Goal: Task Accomplishment & Management: Use online tool/utility

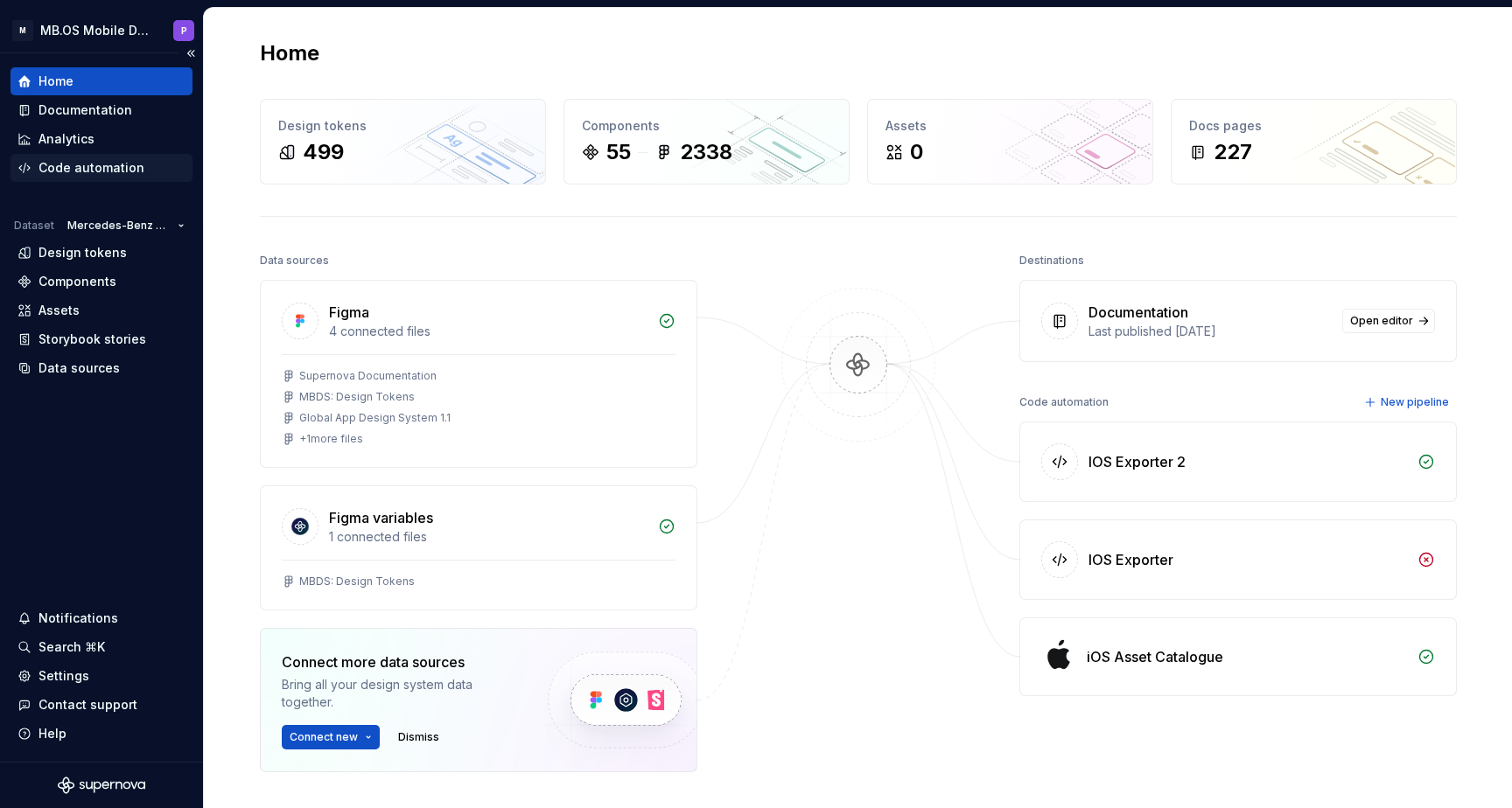
click at [112, 166] on div "Code automation" at bounding box center [91, 168] width 106 height 18
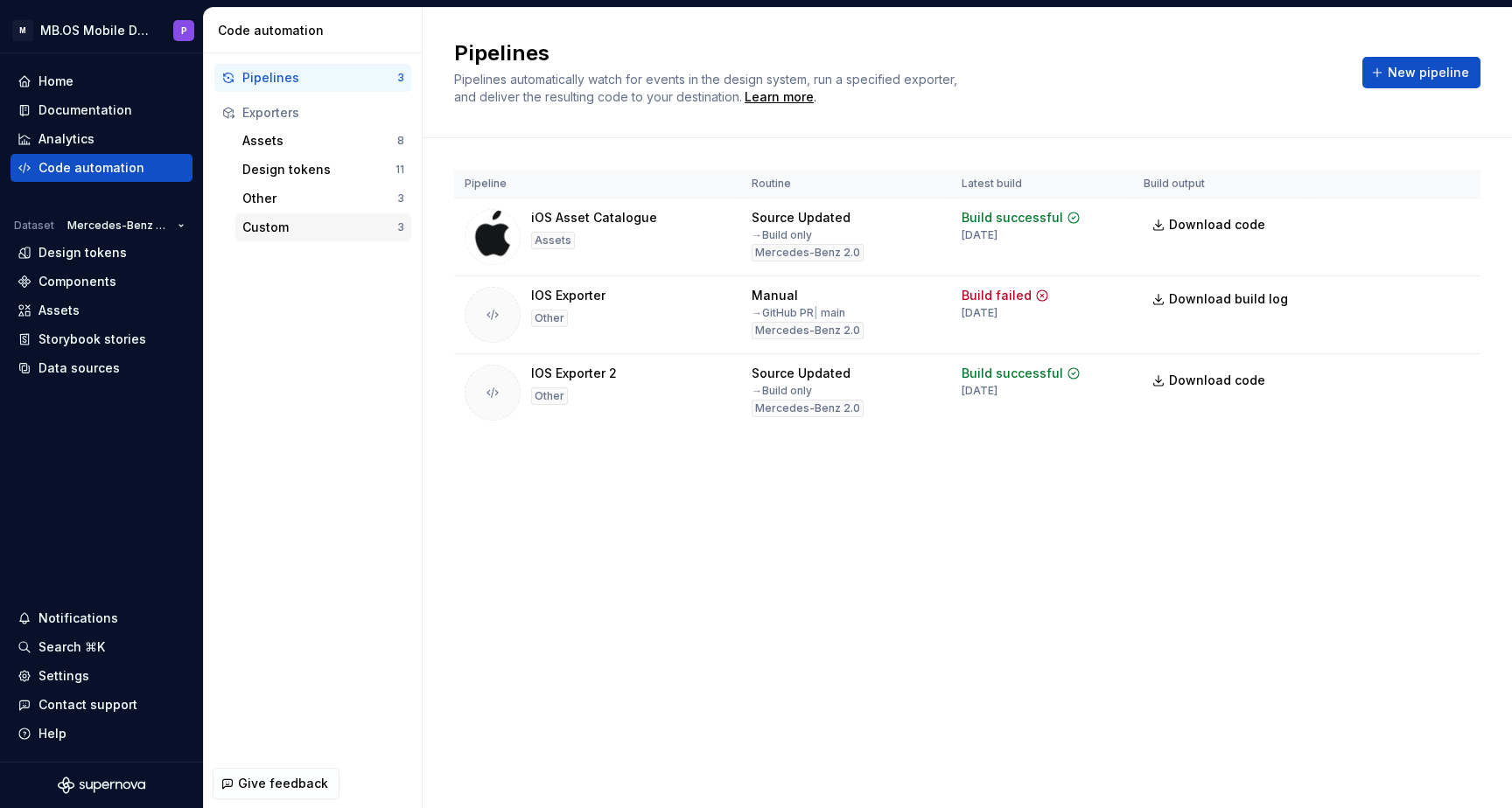
click at [315, 224] on div "Custom" at bounding box center [320, 227] width 155 height 18
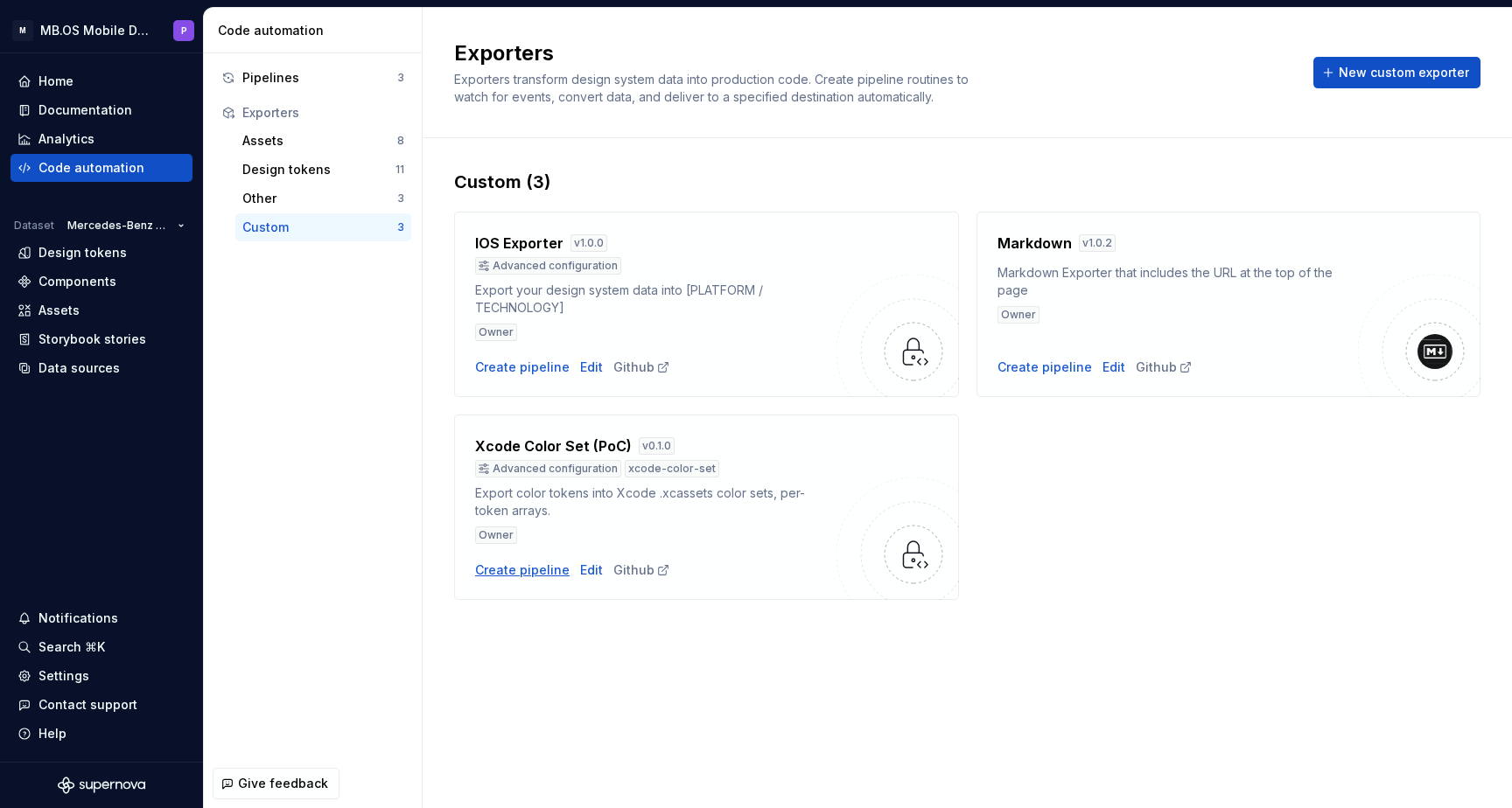
click at [533, 577] on div "Create pipeline" at bounding box center [523, 570] width 94 height 18
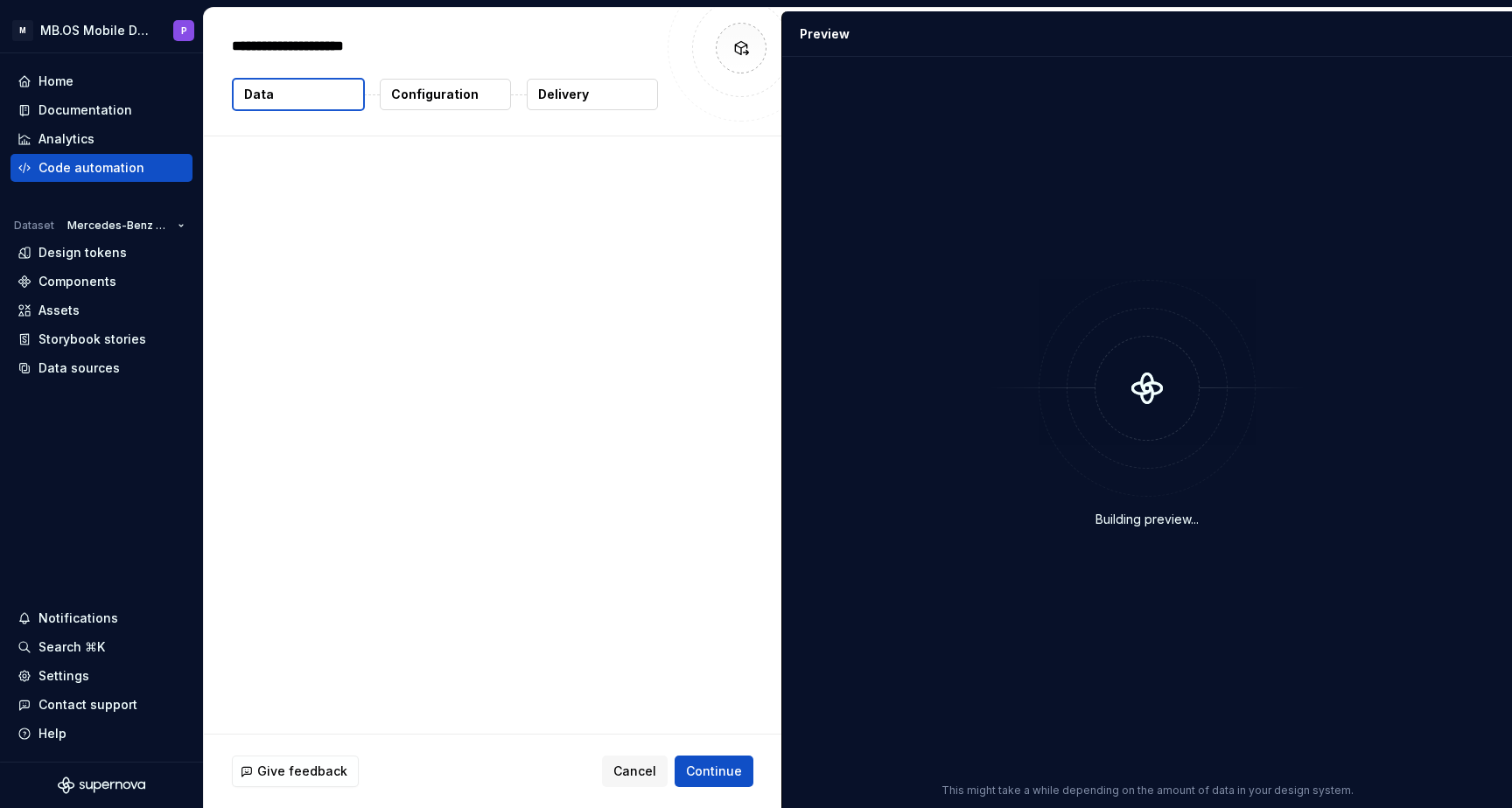
type textarea "*"
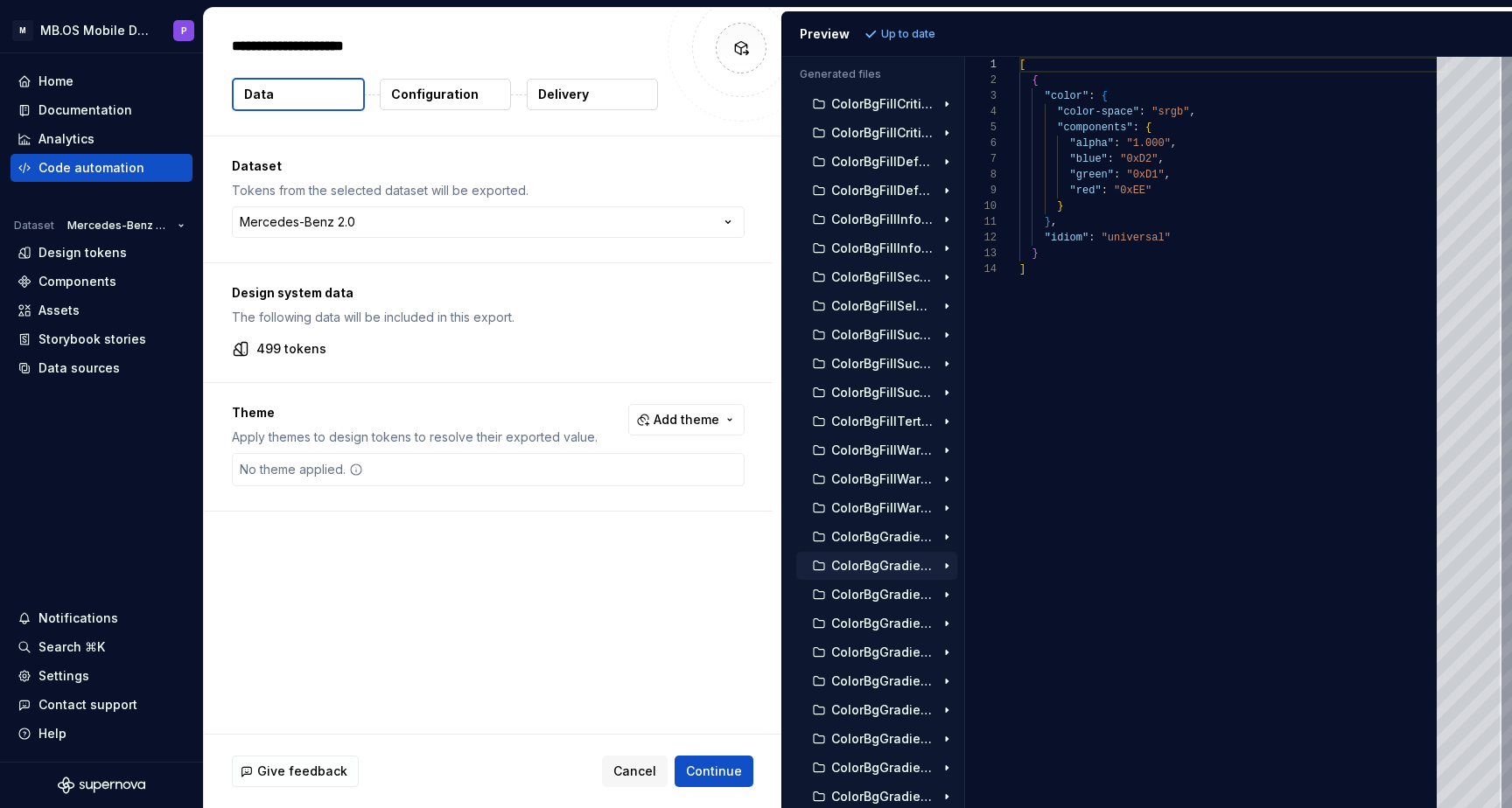
scroll to position [1618, 0]
click at [897, 411] on button "ColorBgFillTertiary.colorset" at bounding box center [876, 420] width 161 height 19
click at [905, 450] on p "Contents.json" at bounding box center [887, 449] width 86 height 14
click at [692, 416] on span "Add theme" at bounding box center [687, 420] width 66 height 18
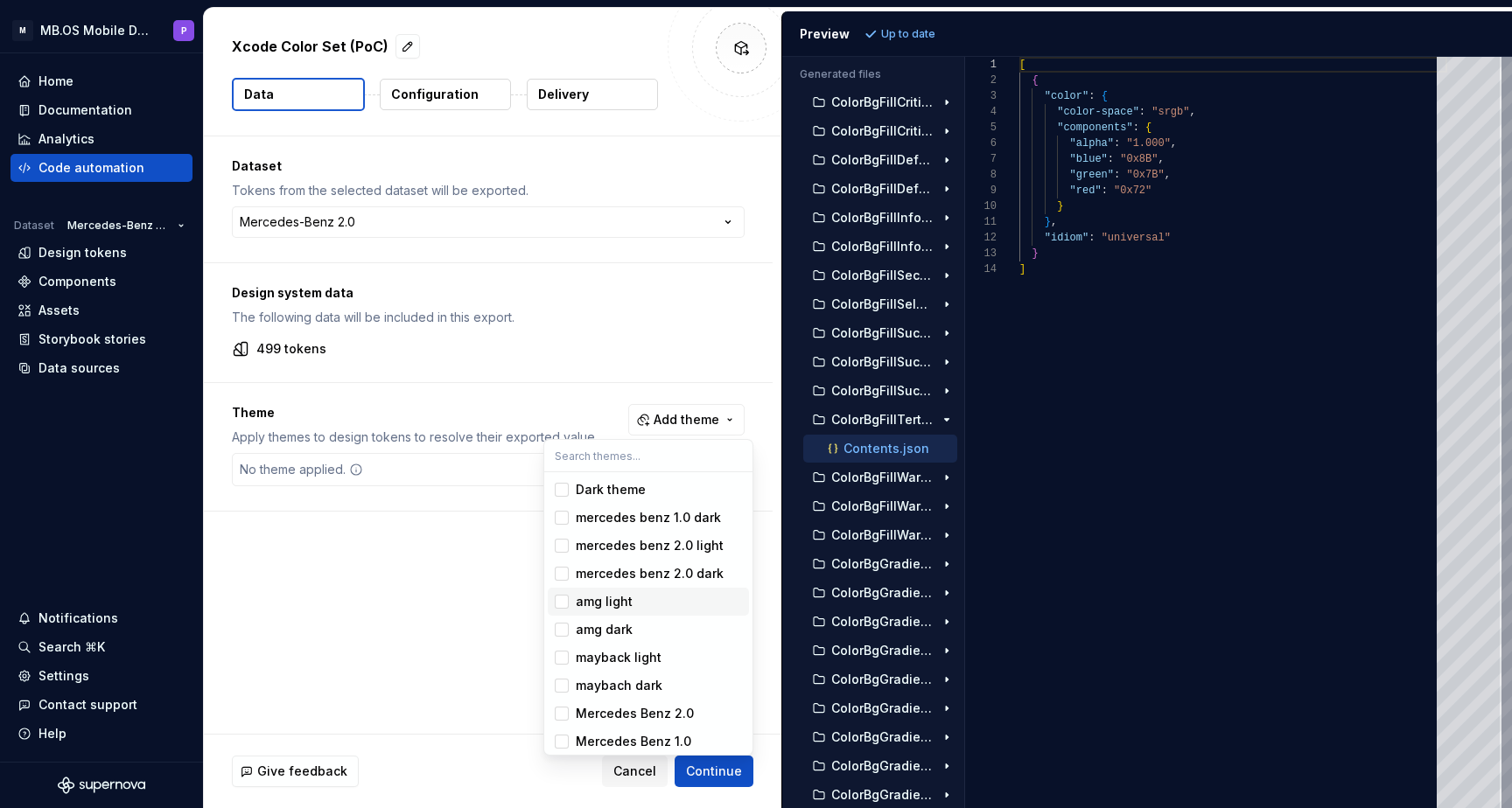
click at [593, 605] on div "amg light" at bounding box center [605, 602] width 57 height 18
click at [565, 627] on div "Suggestions" at bounding box center [561, 630] width 14 height 14
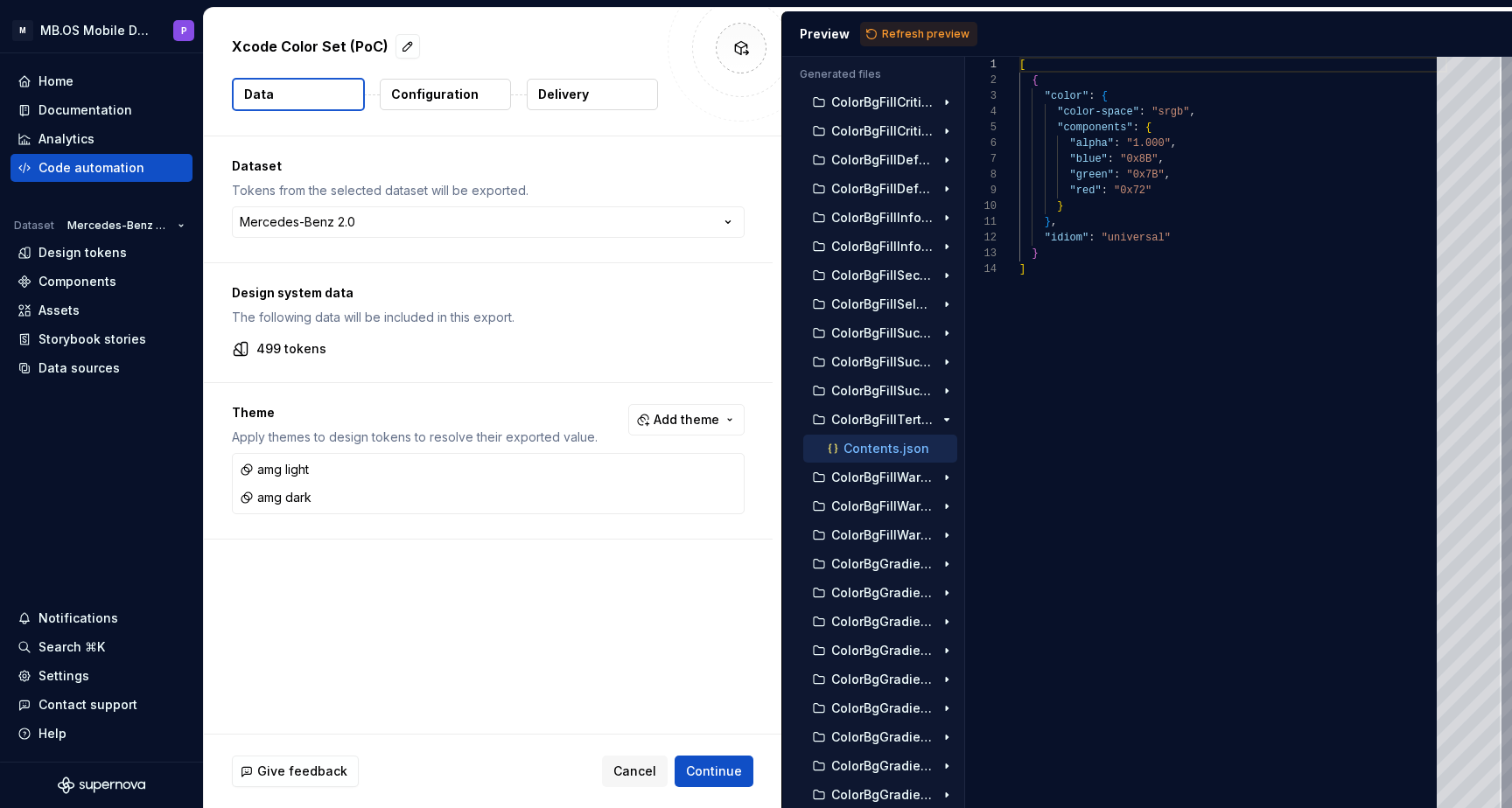
click at [456, 596] on html "**********" at bounding box center [756, 404] width 1512 height 808
click at [934, 37] on span "Refresh preview" at bounding box center [925, 34] width 88 height 14
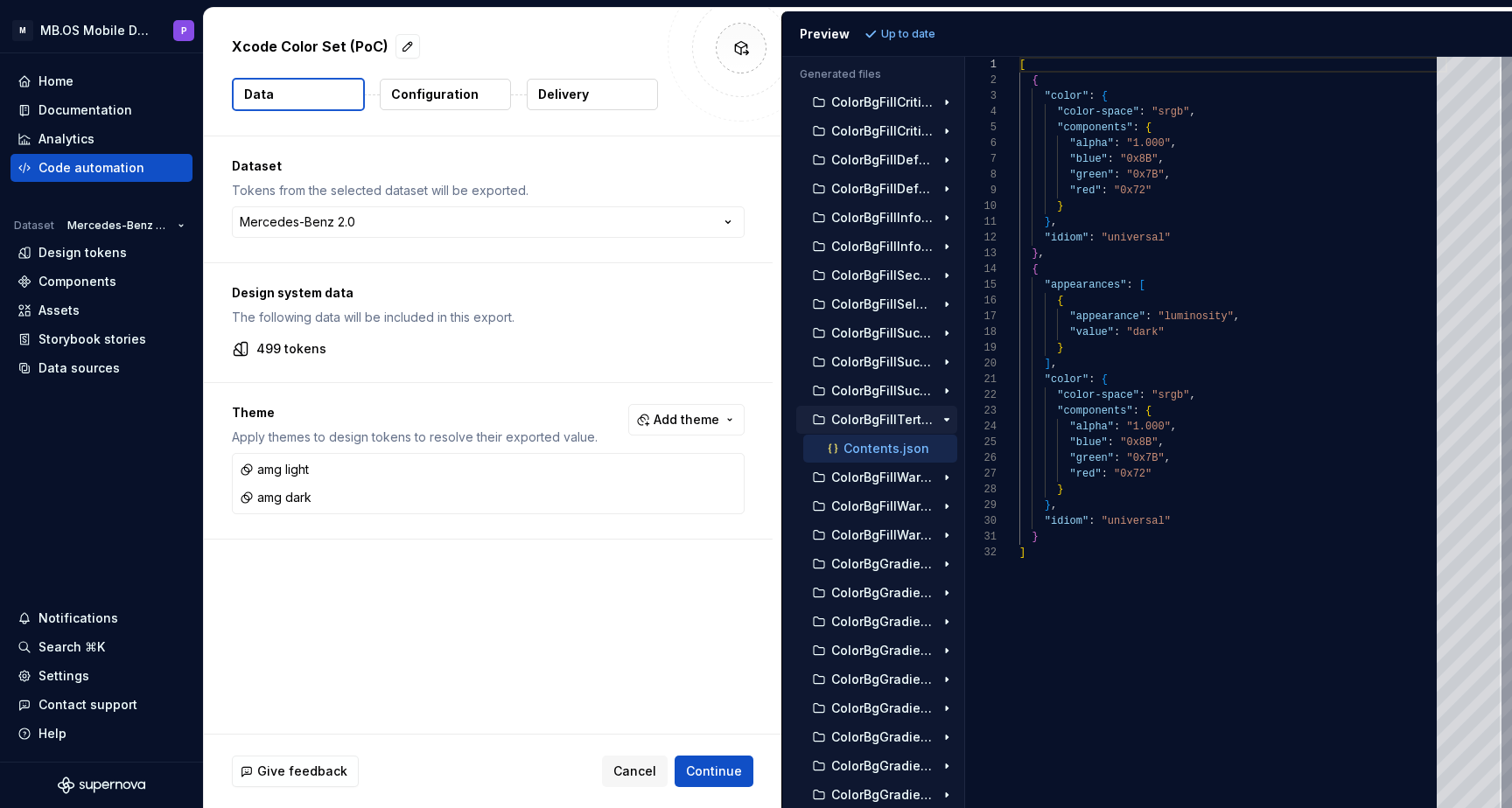
click at [917, 406] on div "ColorBgFillTertiary.colorset" at bounding box center [876, 420] width 161 height 28
click at [904, 381] on div "ColorBgFillSuccessSubtle.colorset" at bounding box center [876, 391] width 161 height 28
click at [887, 384] on p "ColorBgFillSuccessSubtle.colorset" at bounding box center [883, 390] width 103 height 14
click at [906, 418] on p "Contents.json" at bounding box center [887, 420] width 86 height 14
click at [889, 474] on p "Contents.json" at bounding box center [887, 477] width 86 height 14
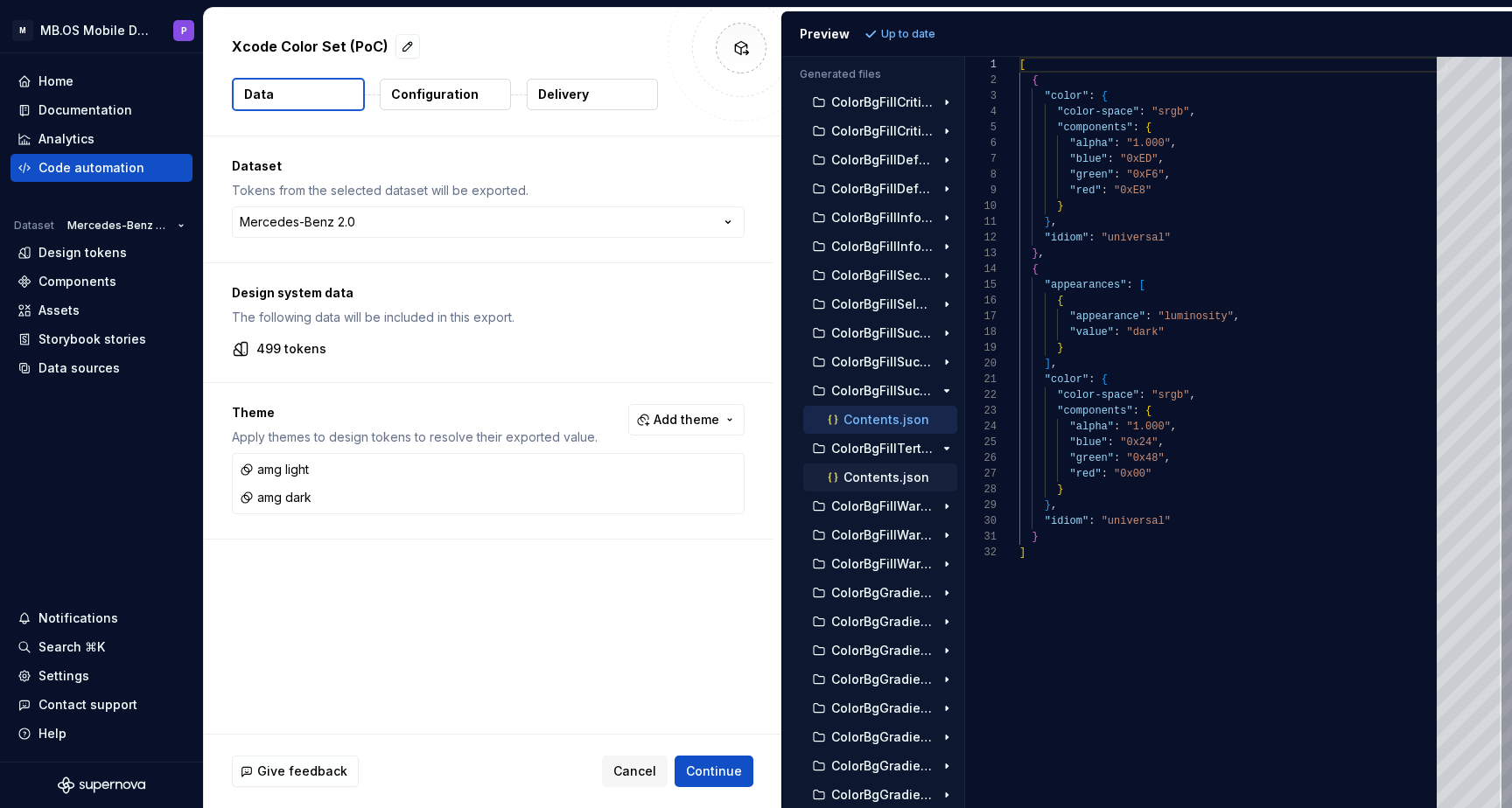
type textarea "**********"
click at [105, 248] on div "Design tokens" at bounding box center [83, 253] width 89 height 18
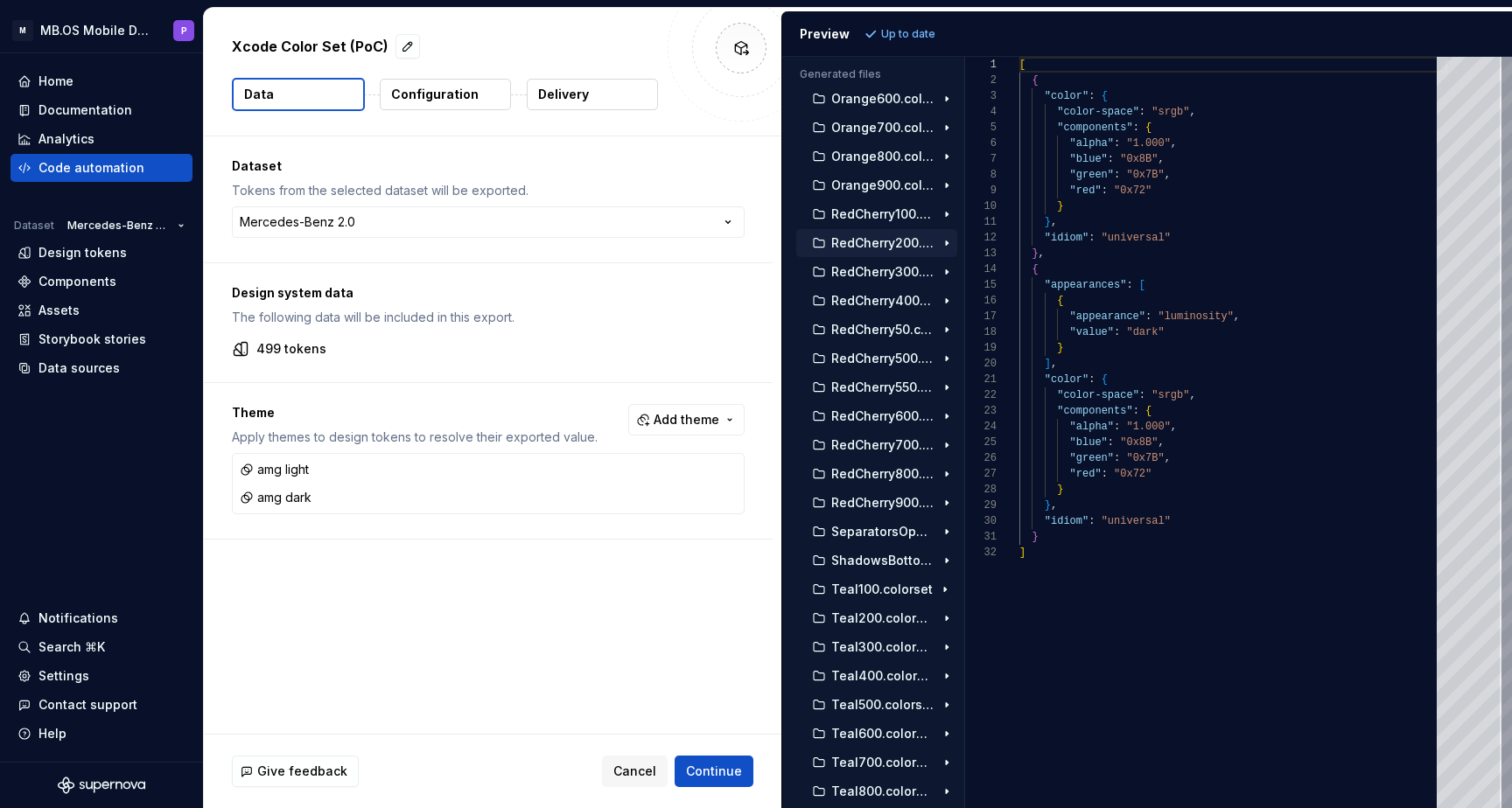
click at [894, 244] on p "RedCherry200.colorset" at bounding box center [883, 243] width 103 height 14
click at [883, 273] on p "Contents.json" at bounding box center [887, 272] width 86 height 14
type textarea "**********"
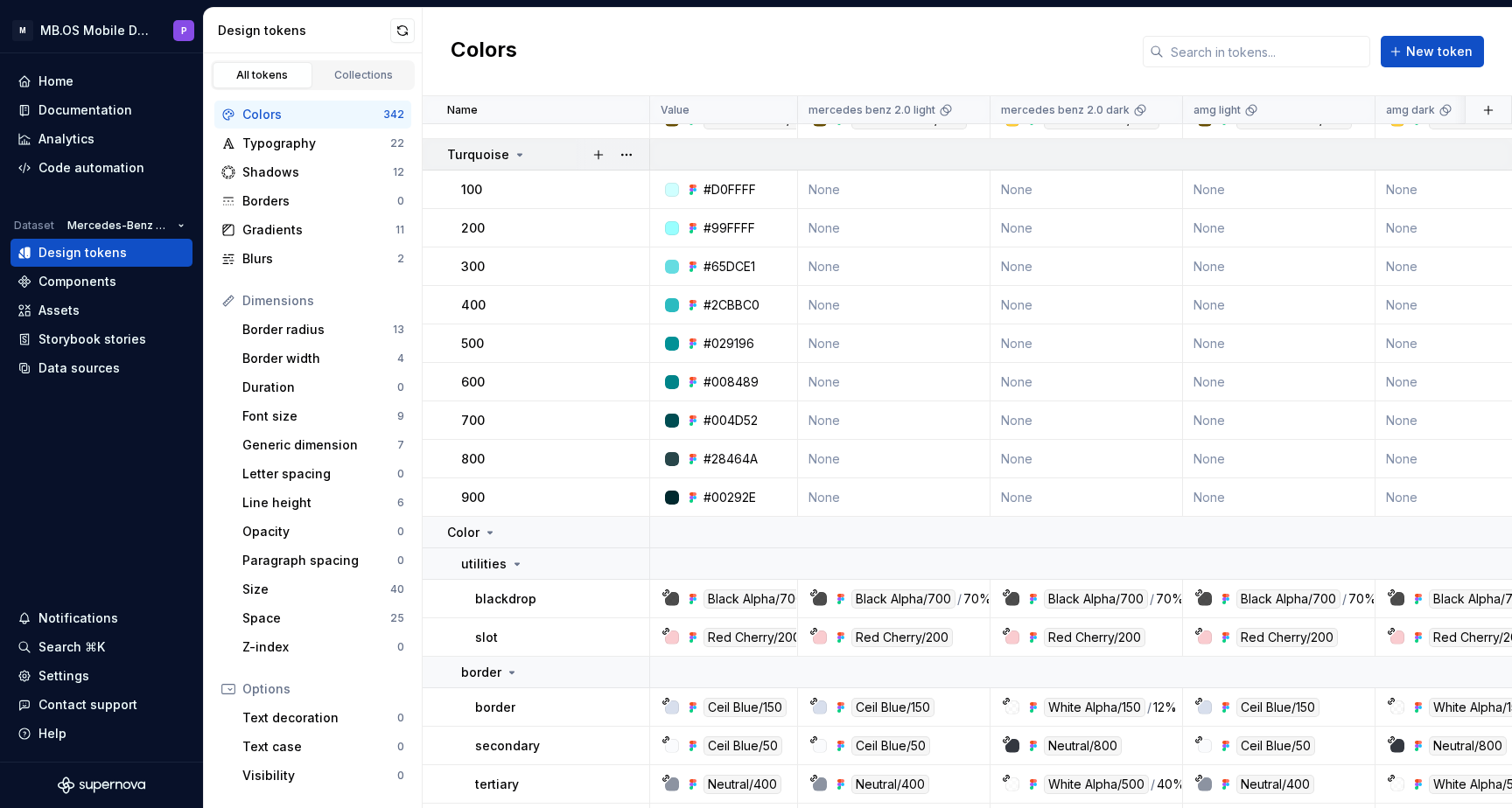
scroll to position [6958, 0]
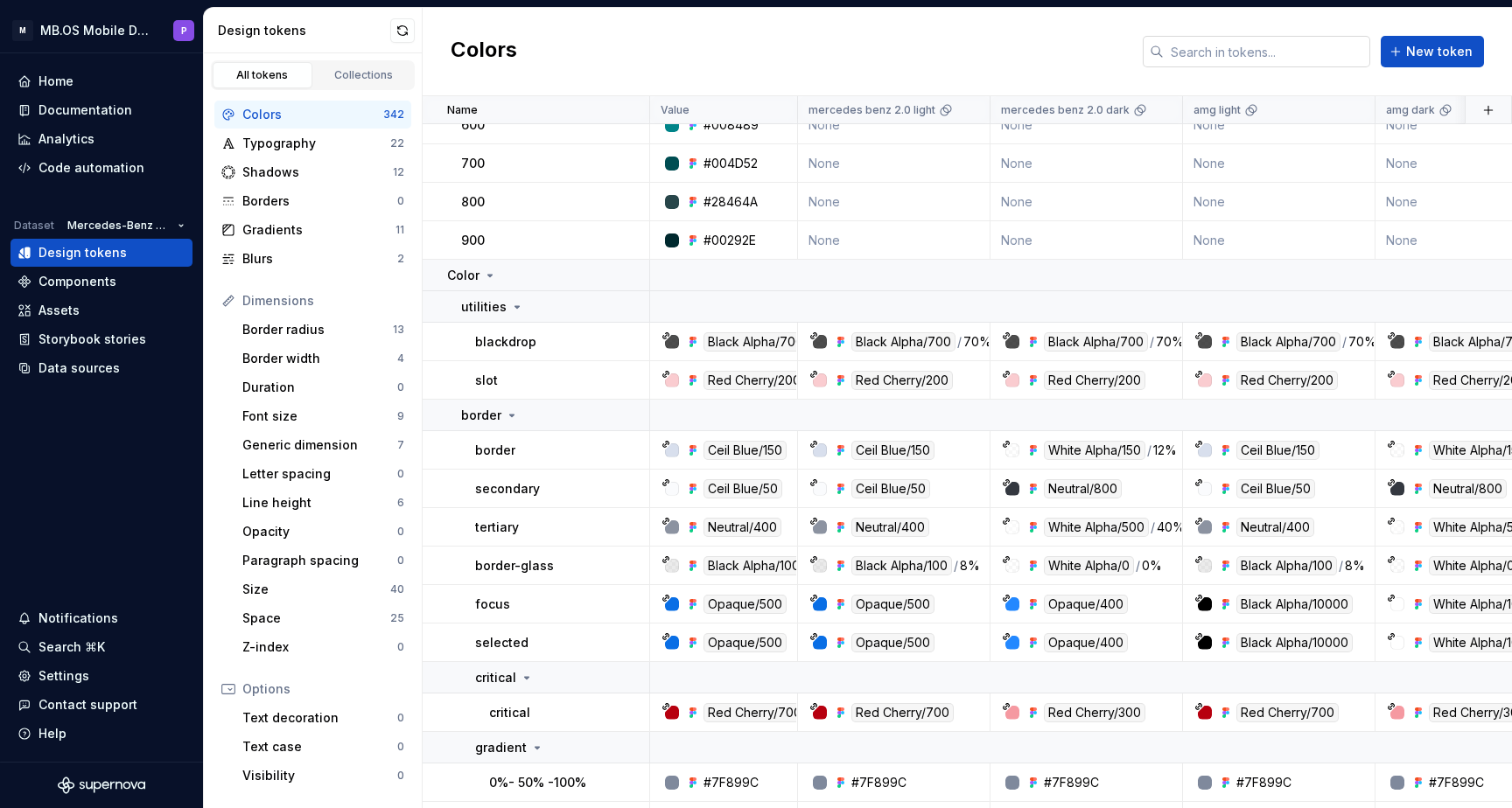
click at [1233, 47] on input "text" at bounding box center [1267, 51] width 207 height 31
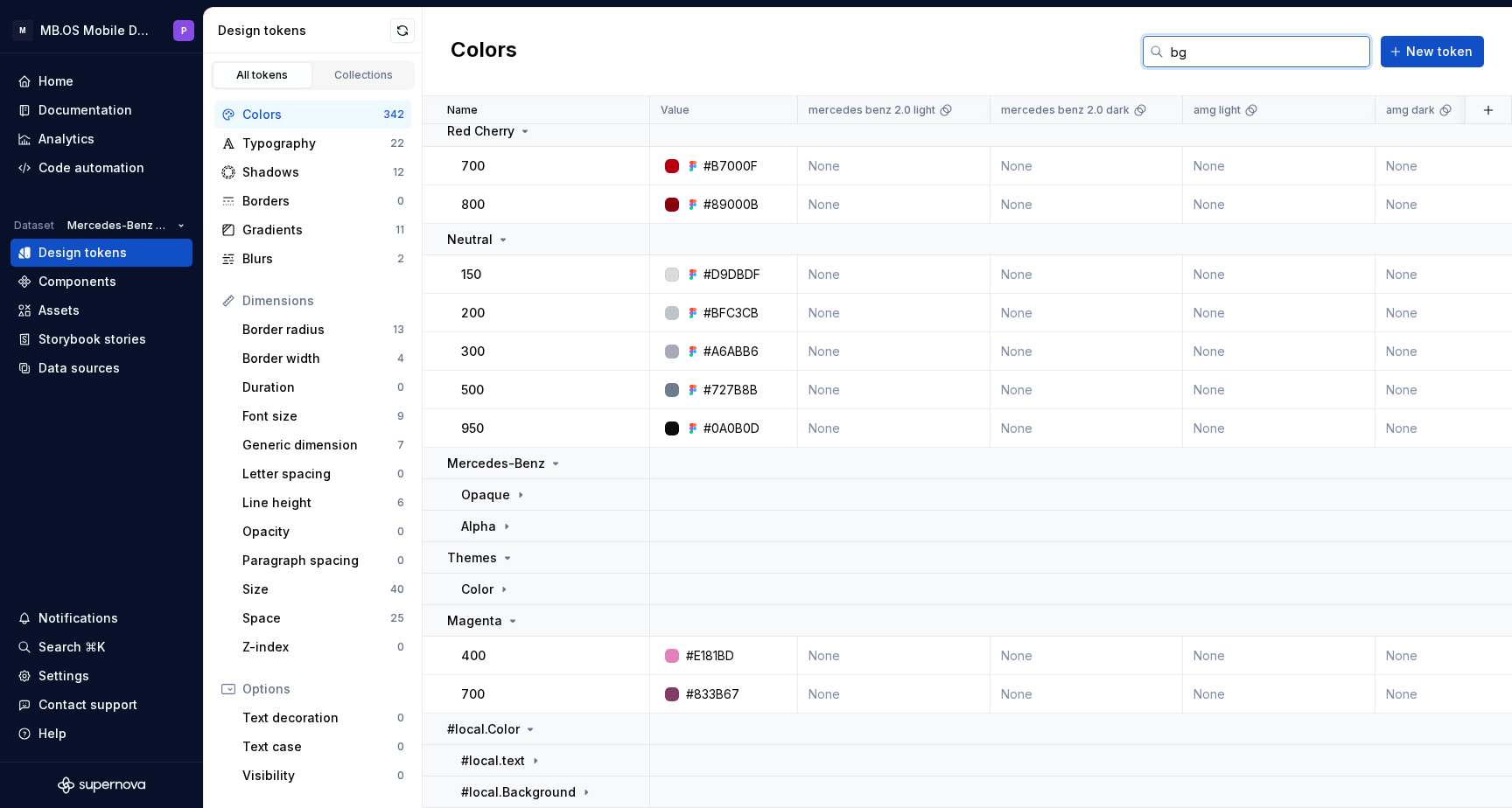
scroll to position [0, 0]
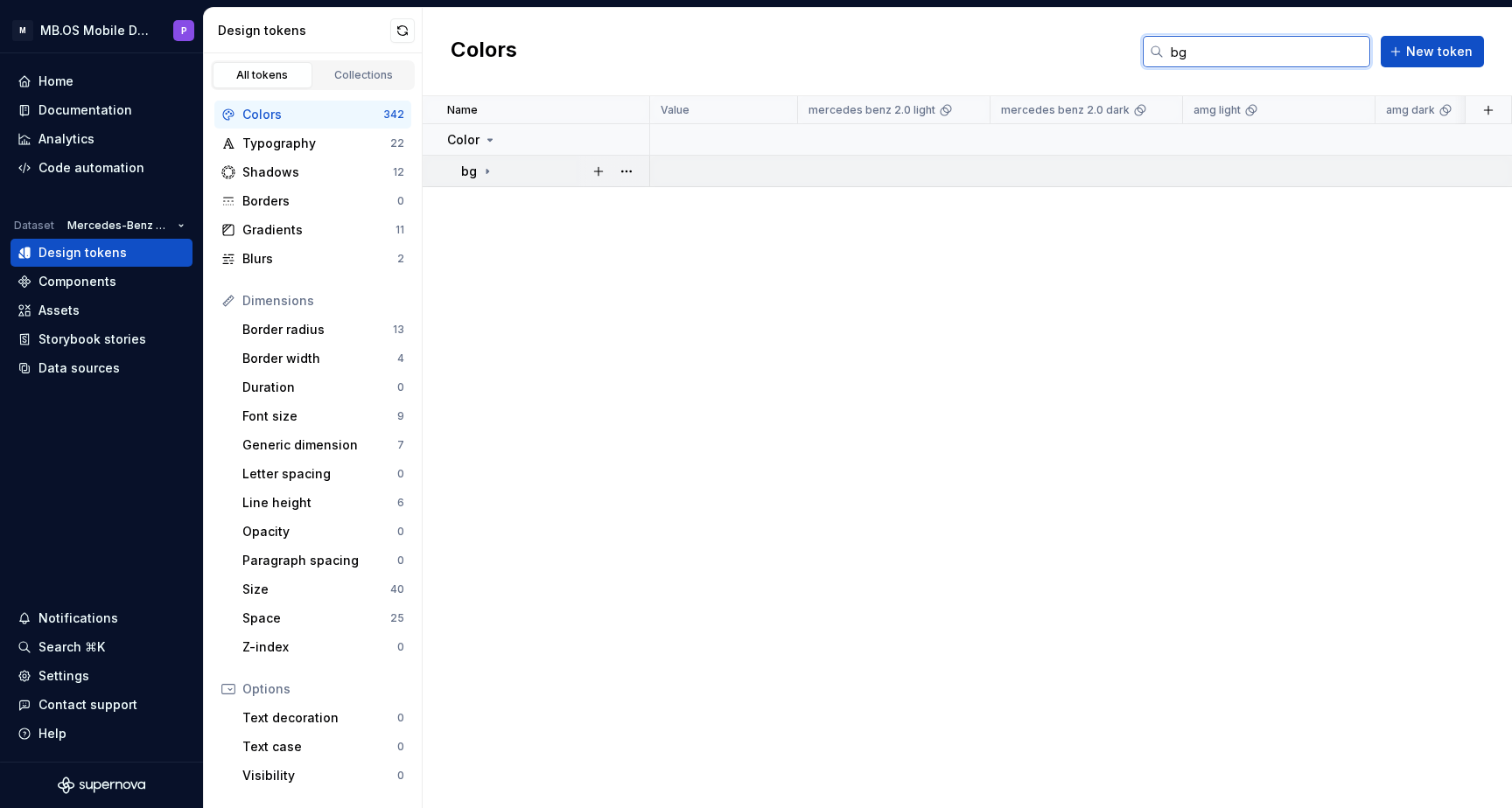
type input "bg"
click at [483, 176] on icon at bounding box center [487, 171] width 14 height 14
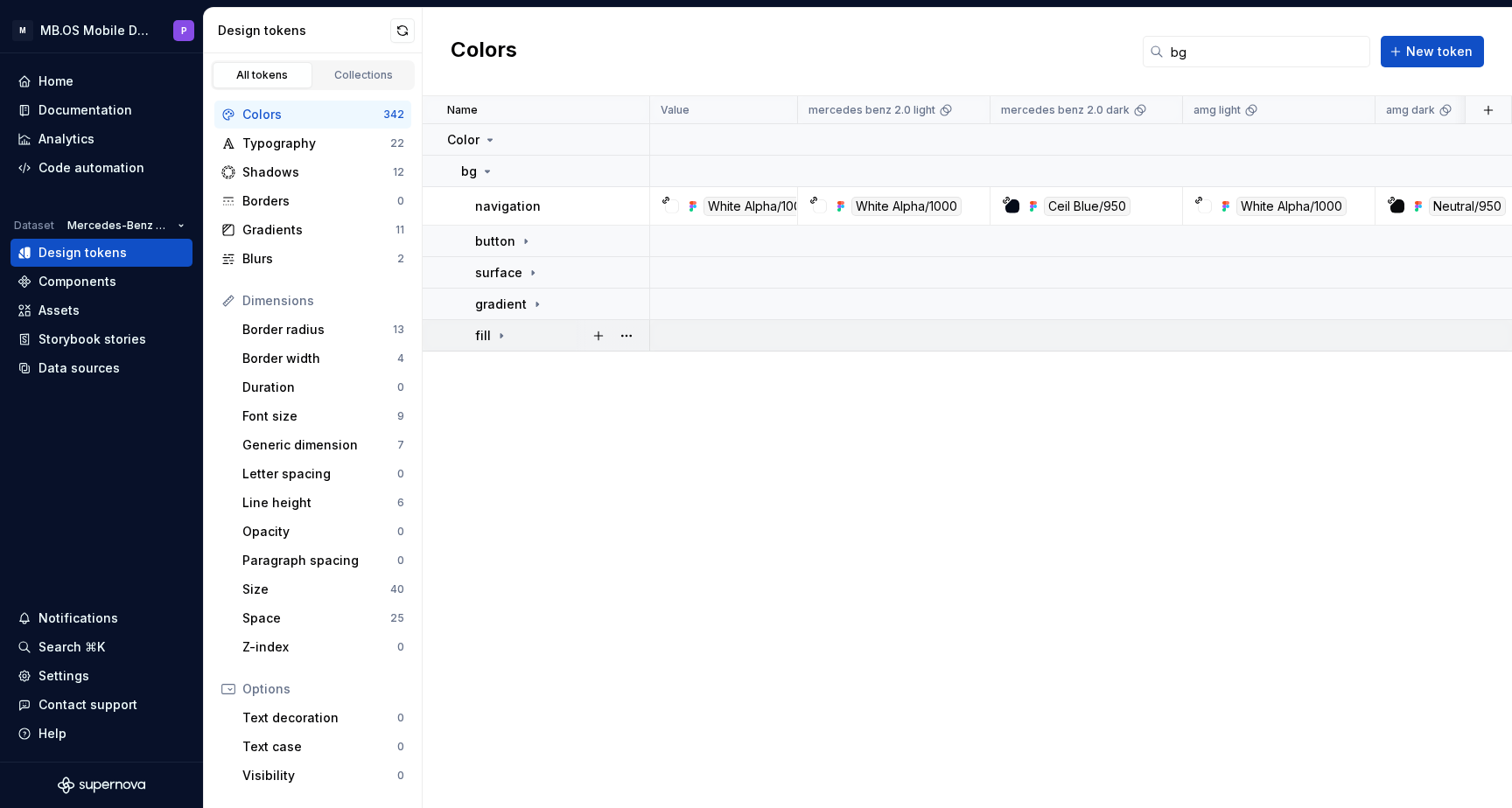
click at [499, 338] on icon at bounding box center [501, 336] width 14 height 14
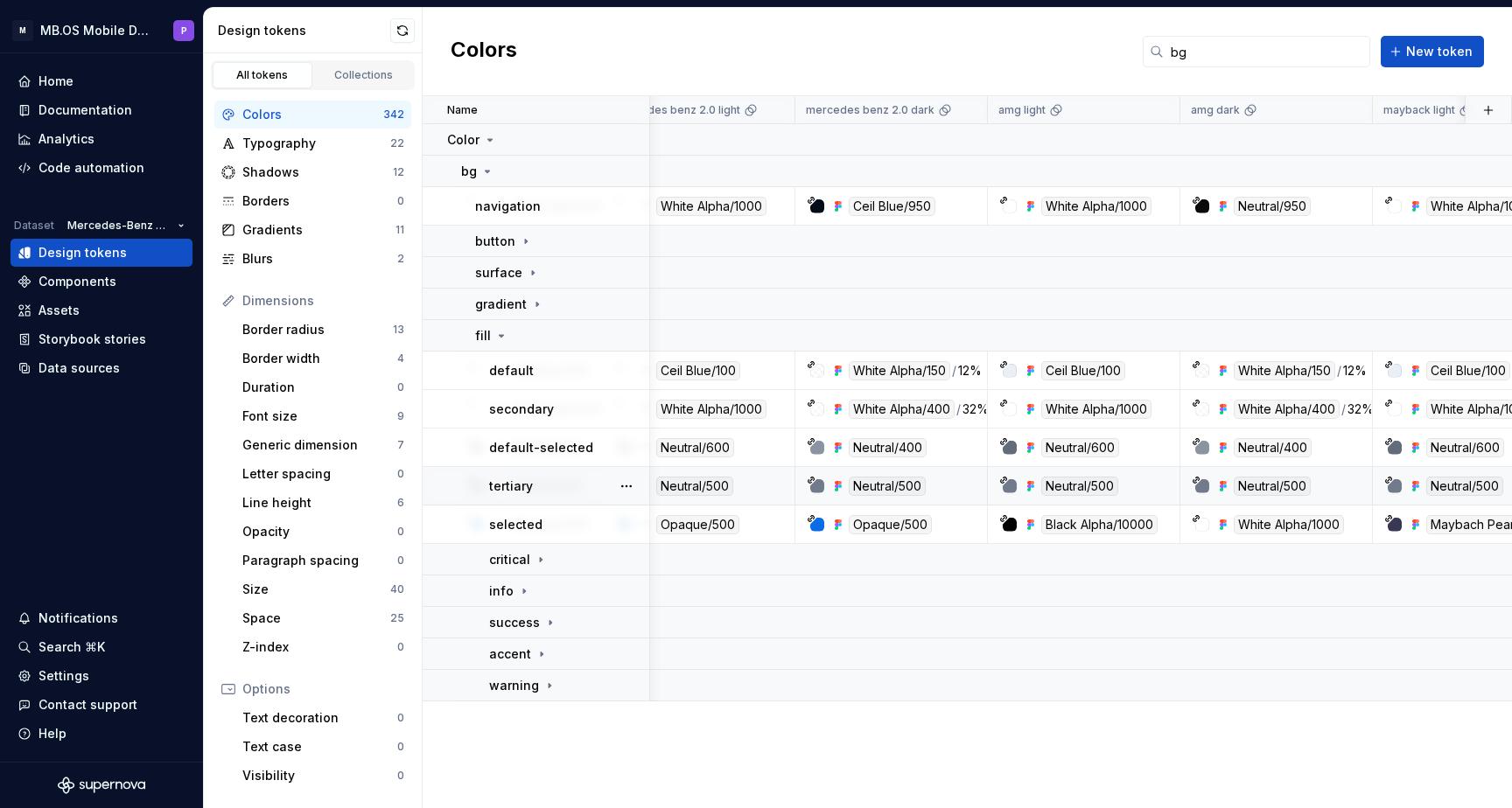
scroll to position [0, 231]
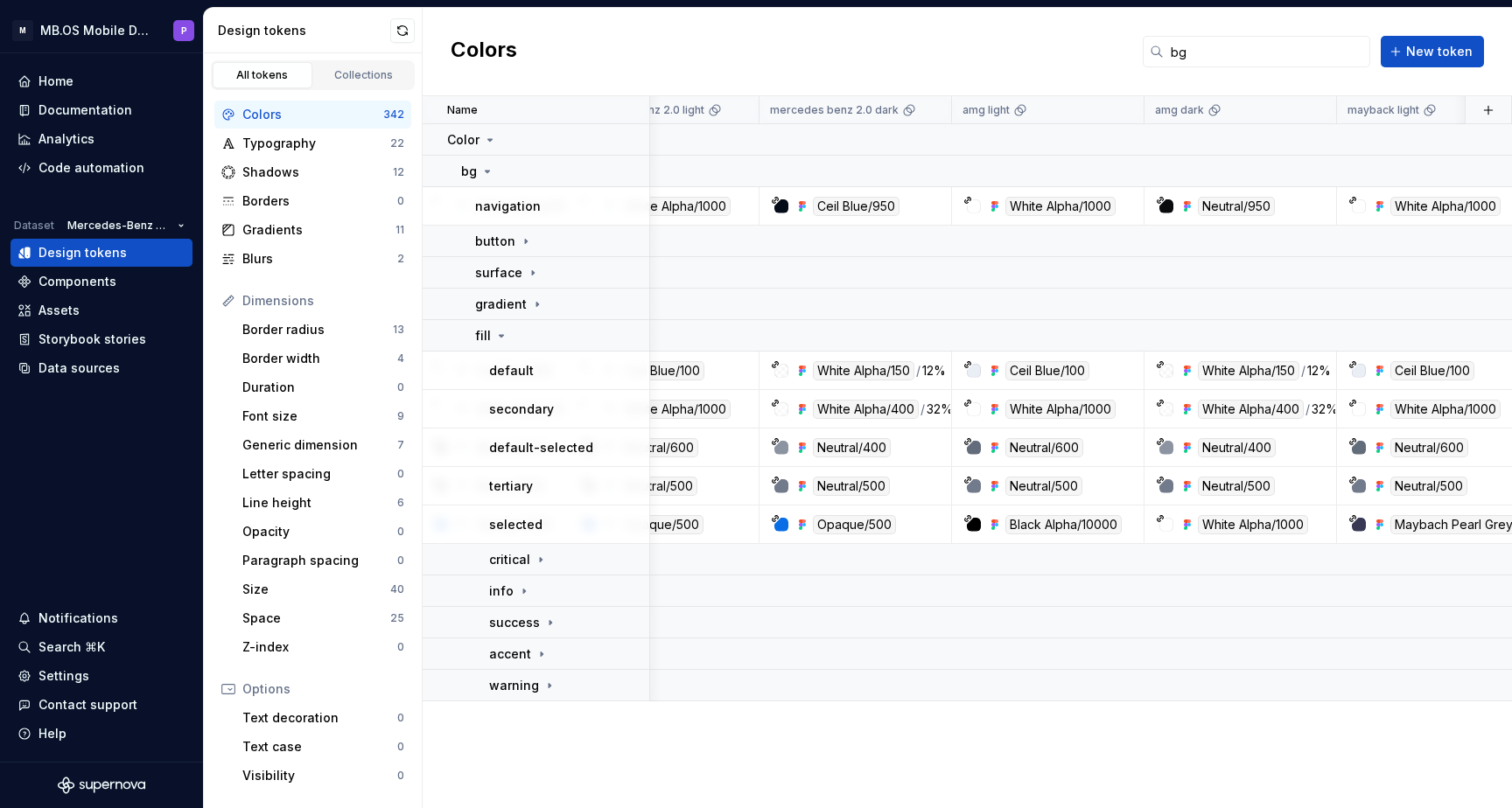
click at [1380, 0] on div "M MB.OS Mobile Design System P Home Documentation Analytics Code automation Dat…" at bounding box center [756, 404] width 1512 height 808
drag, startPoint x: 1233, startPoint y: 58, endPoint x: 1136, endPoint y: 58, distance: 97.0
click at [1136, 58] on div "Colors bg New token" at bounding box center [967, 52] width 1089 height 89
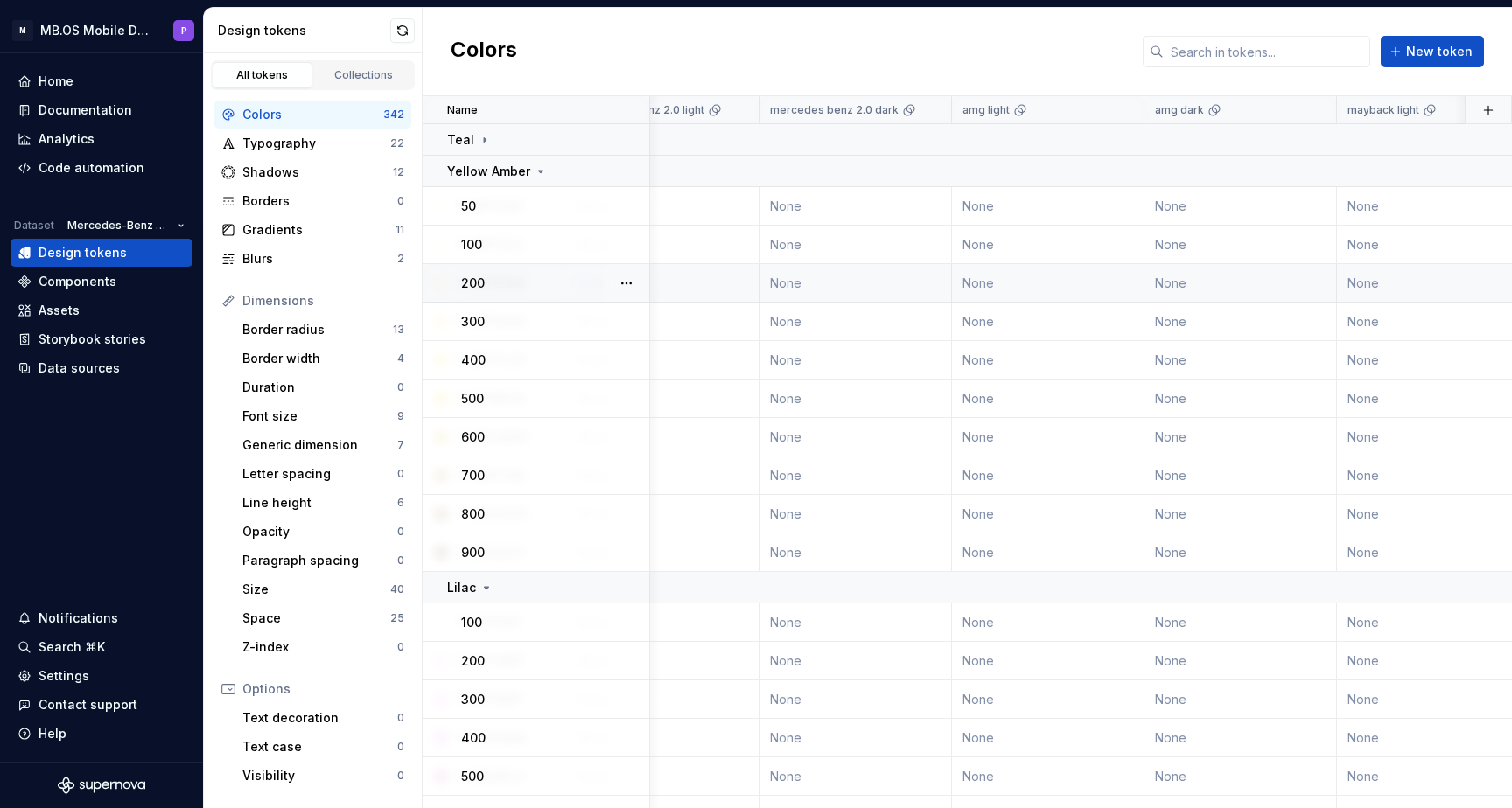
click at [740, 285] on td "None" at bounding box center [663, 283] width 192 height 39
click at [484, 140] on icon at bounding box center [485, 140] width 2 height 5
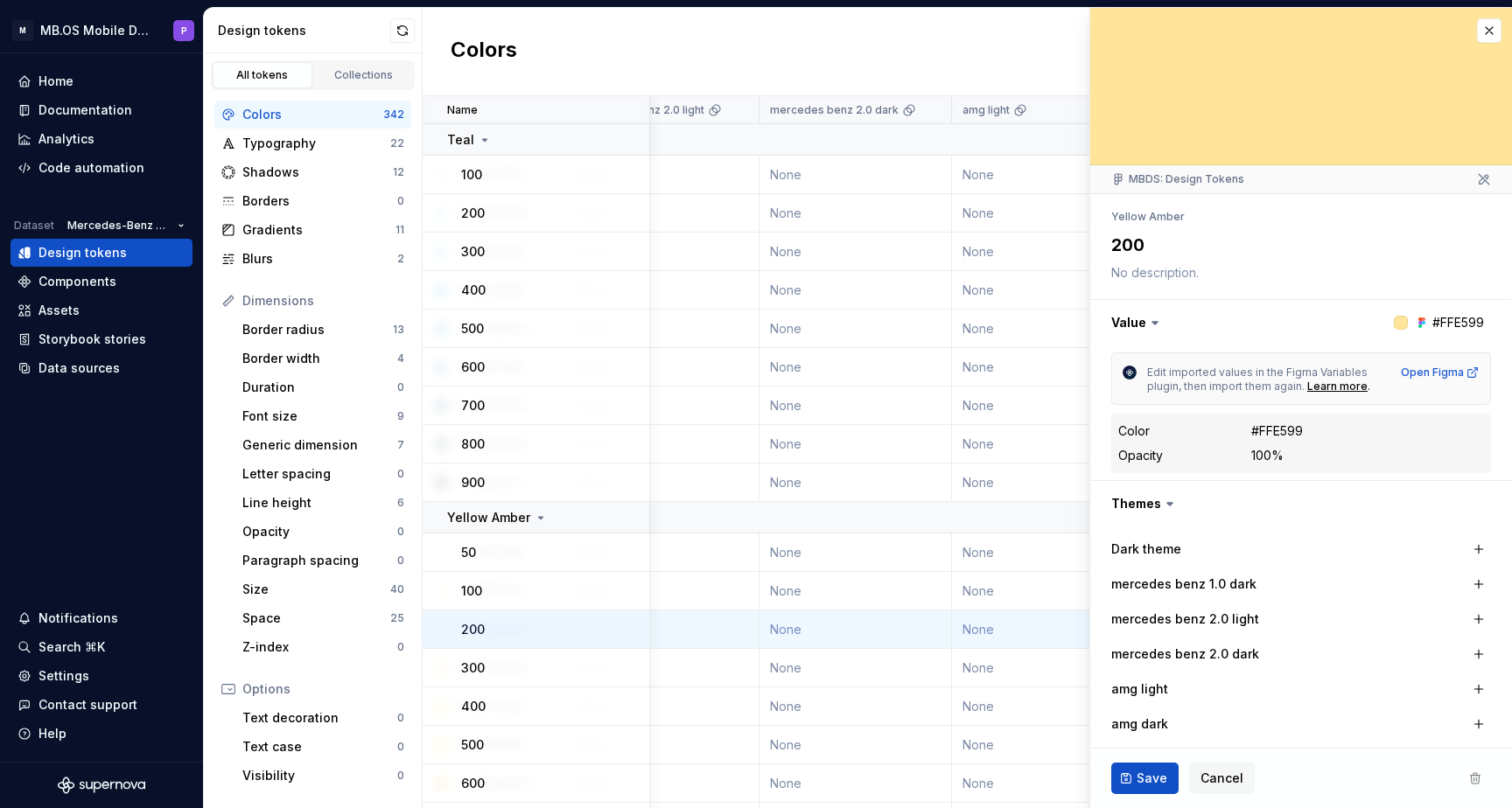
type textarea "*"
click at [1494, 24] on button "button" at bounding box center [1489, 30] width 25 height 25
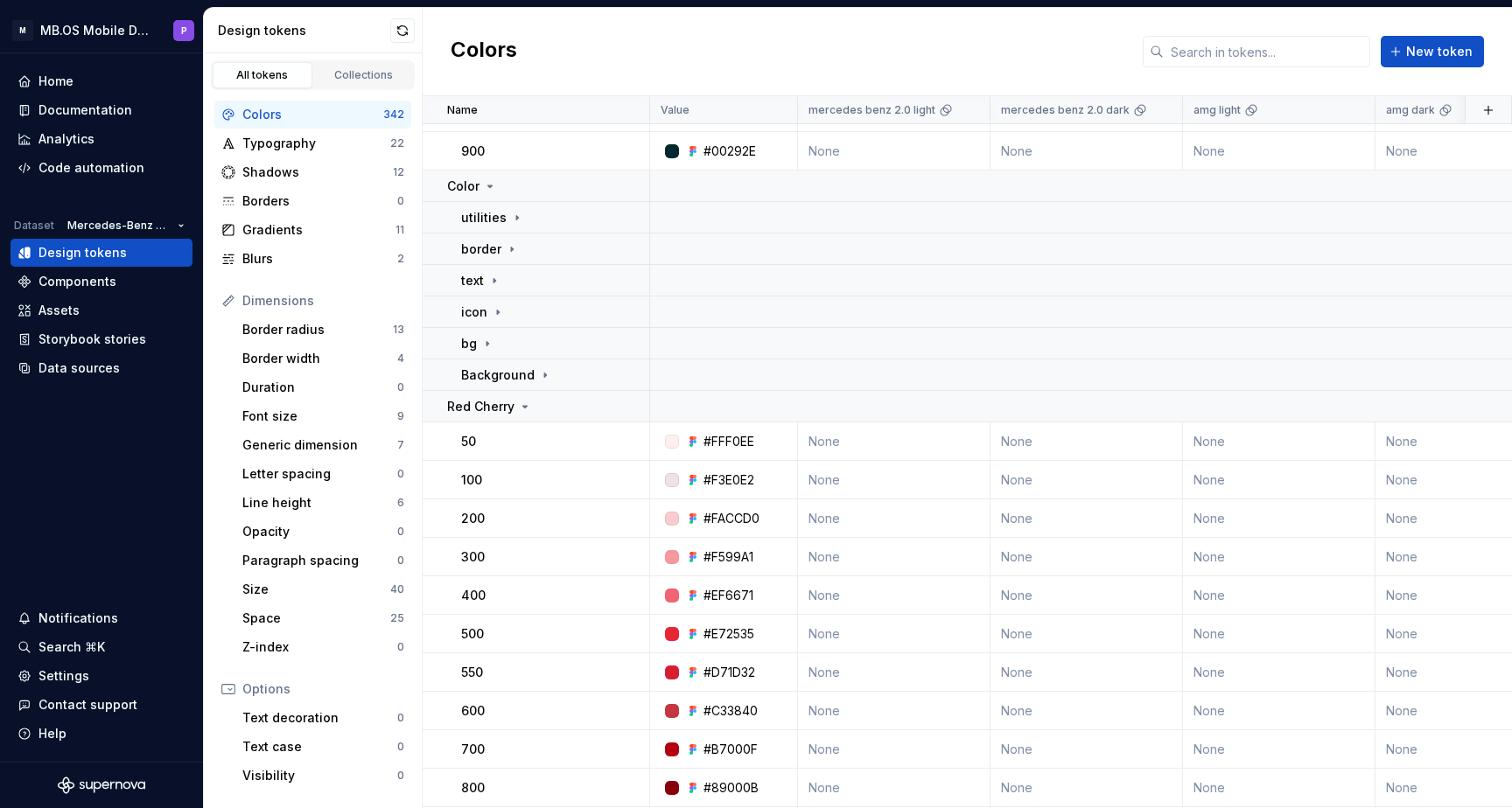
scroll to position [5250, 2]
